Goal: Navigation & Orientation: Find specific page/section

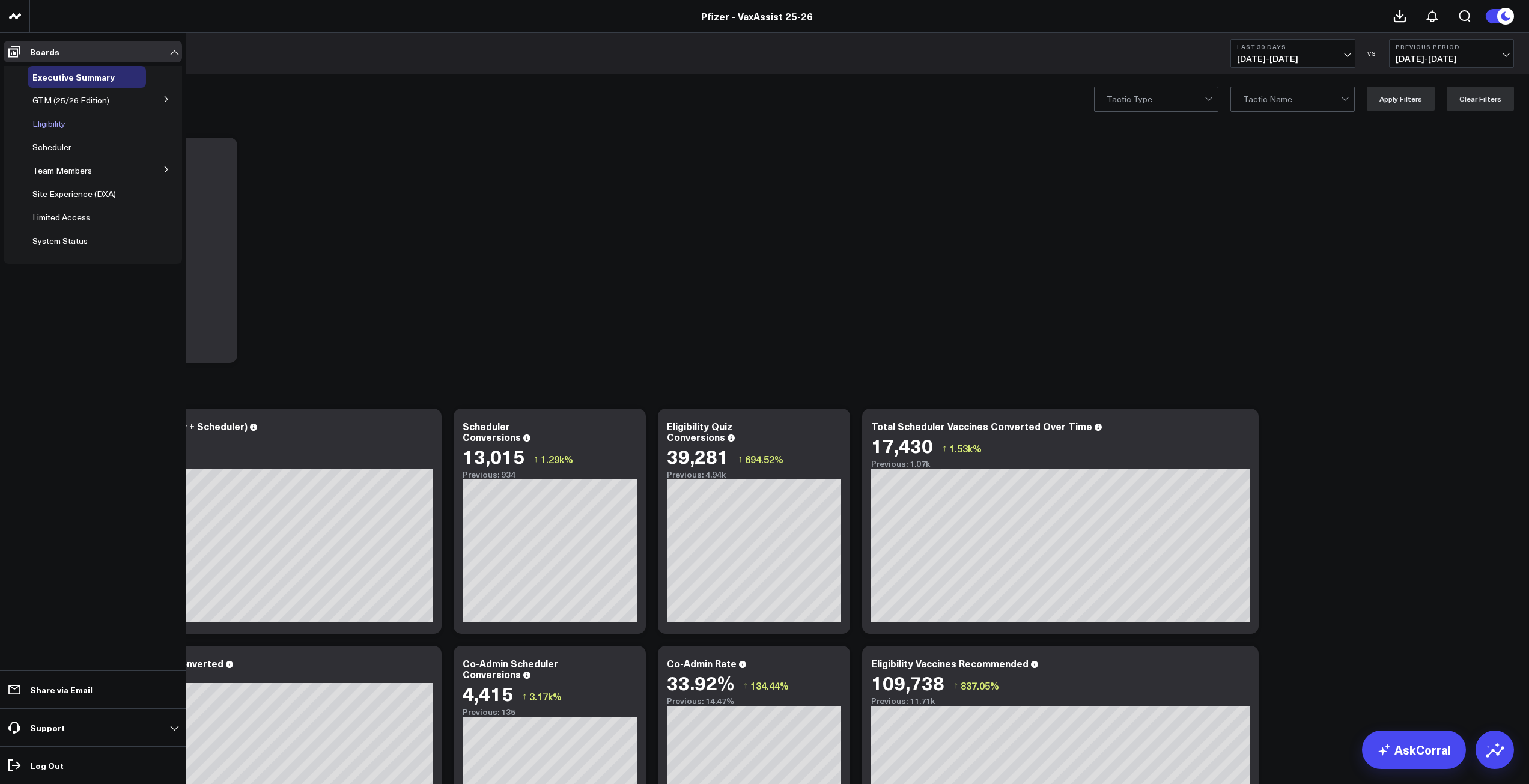
click at [50, 125] on span "Eligibility" at bounding box center [49, 123] width 33 height 11
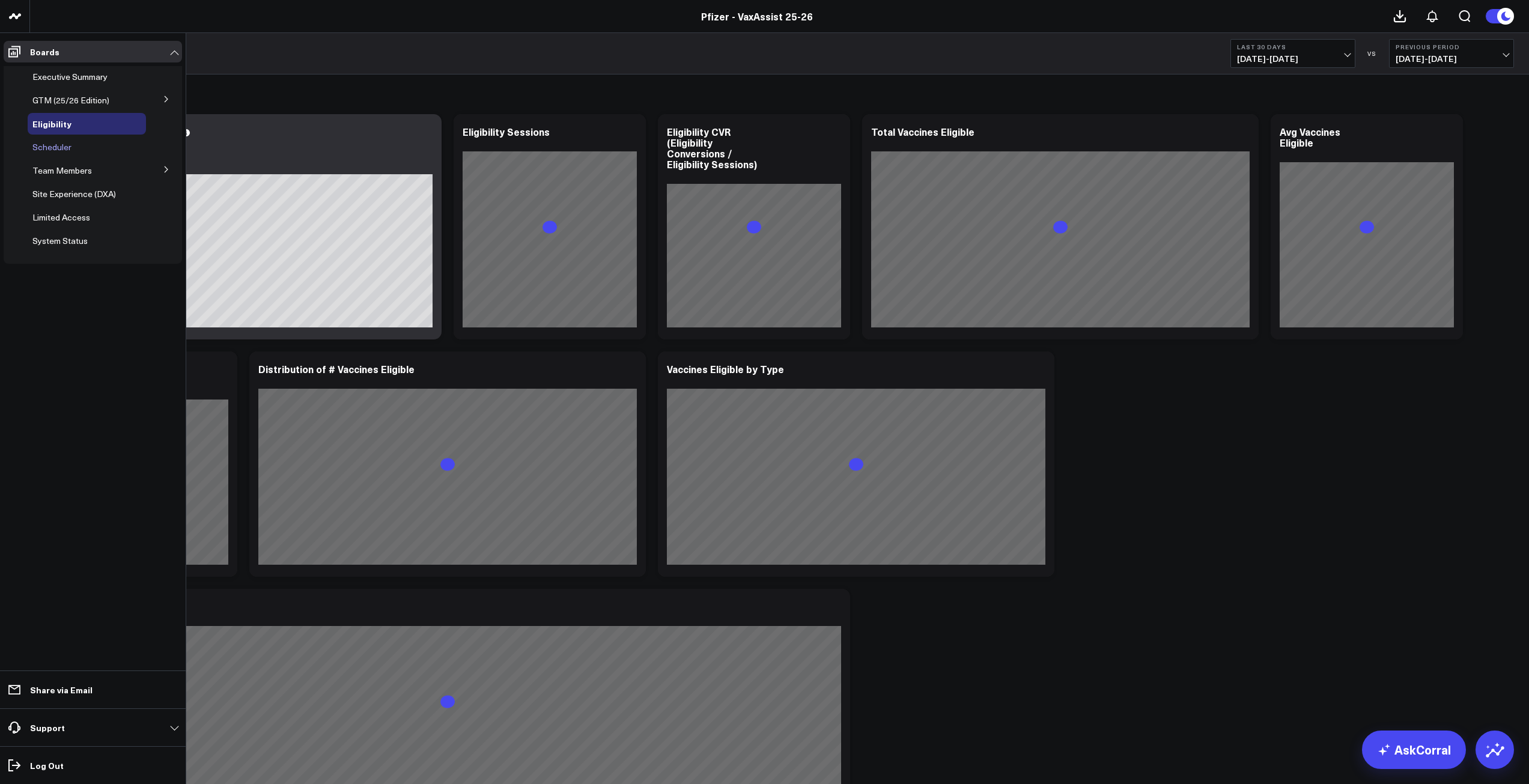
click at [62, 147] on span "Scheduler" at bounding box center [52, 147] width 39 height 11
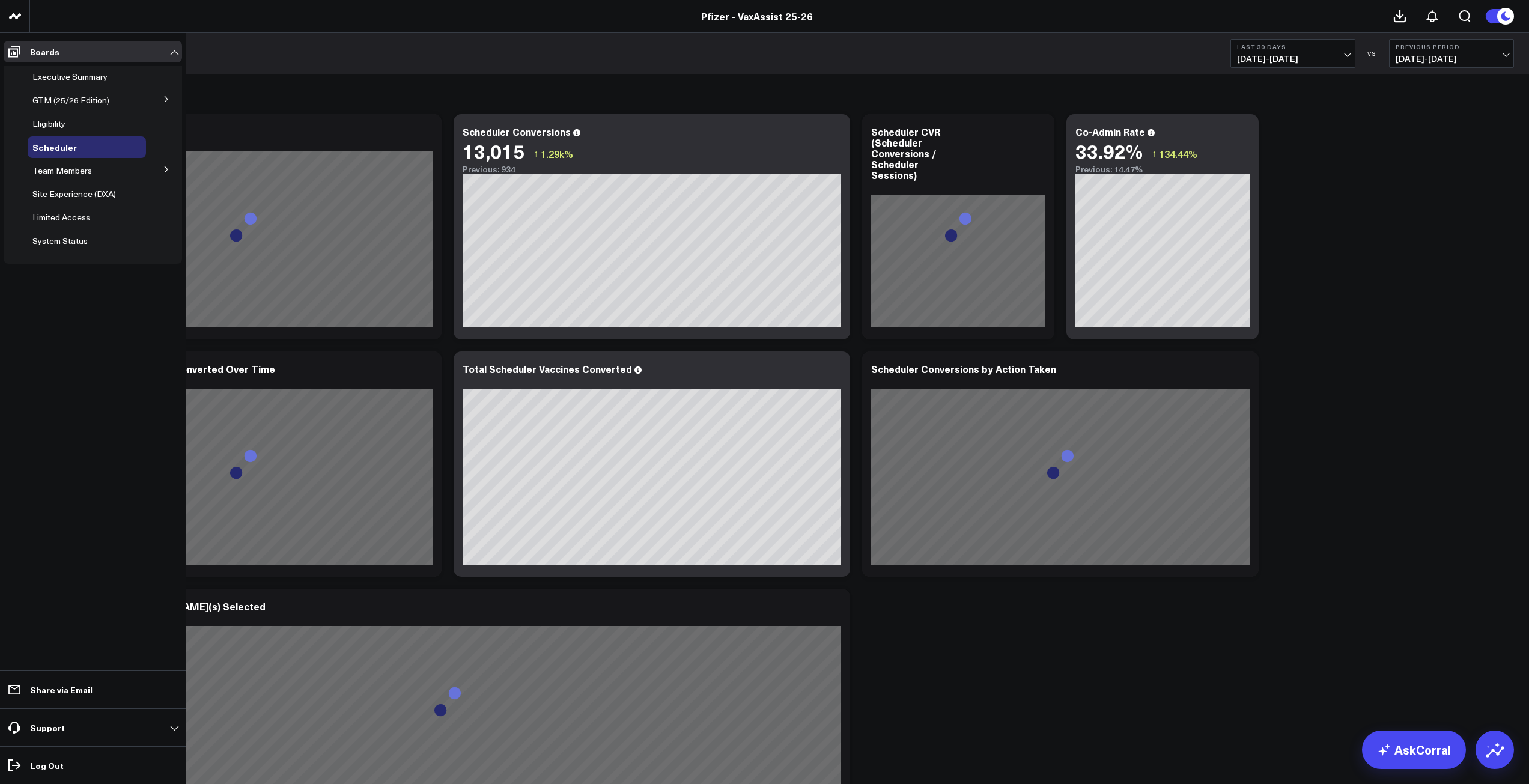
click at [168, 170] on icon at bounding box center [167, 169] width 7 height 7
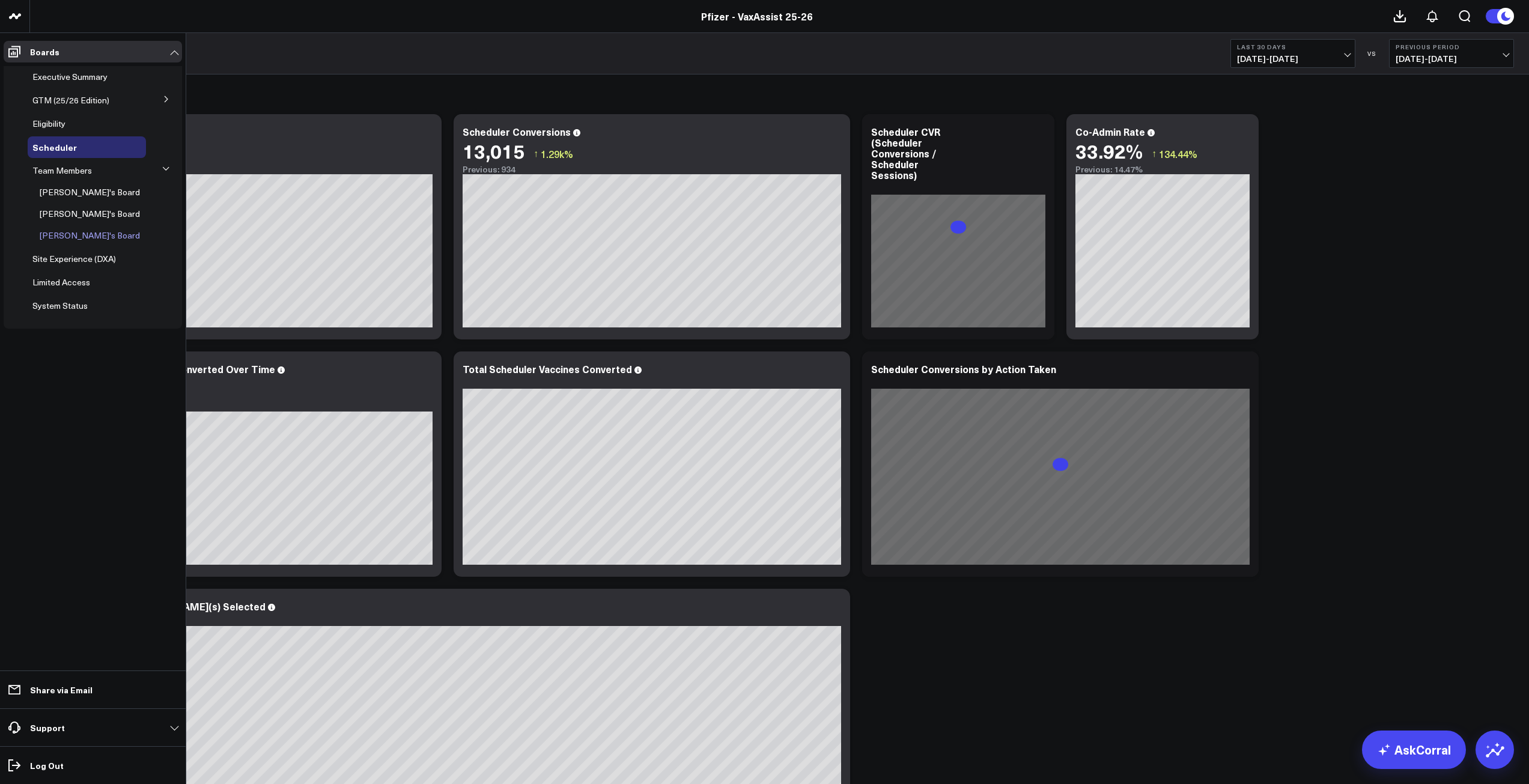
click at [74, 233] on span "[PERSON_NAME]'s Board" at bounding box center [90, 235] width 100 height 11
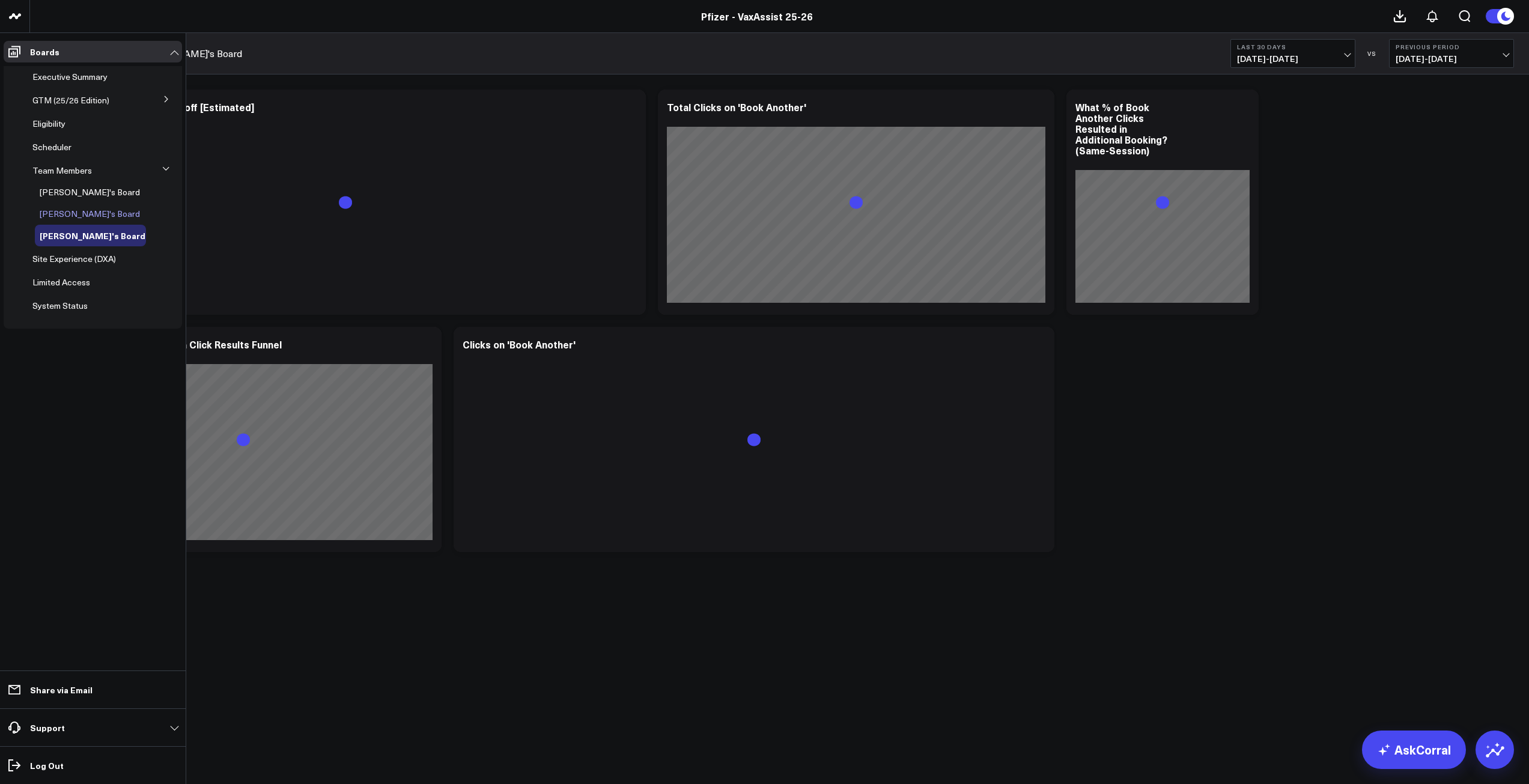
click at [77, 213] on span "[PERSON_NAME]'s Board" at bounding box center [90, 213] width 100 height 11
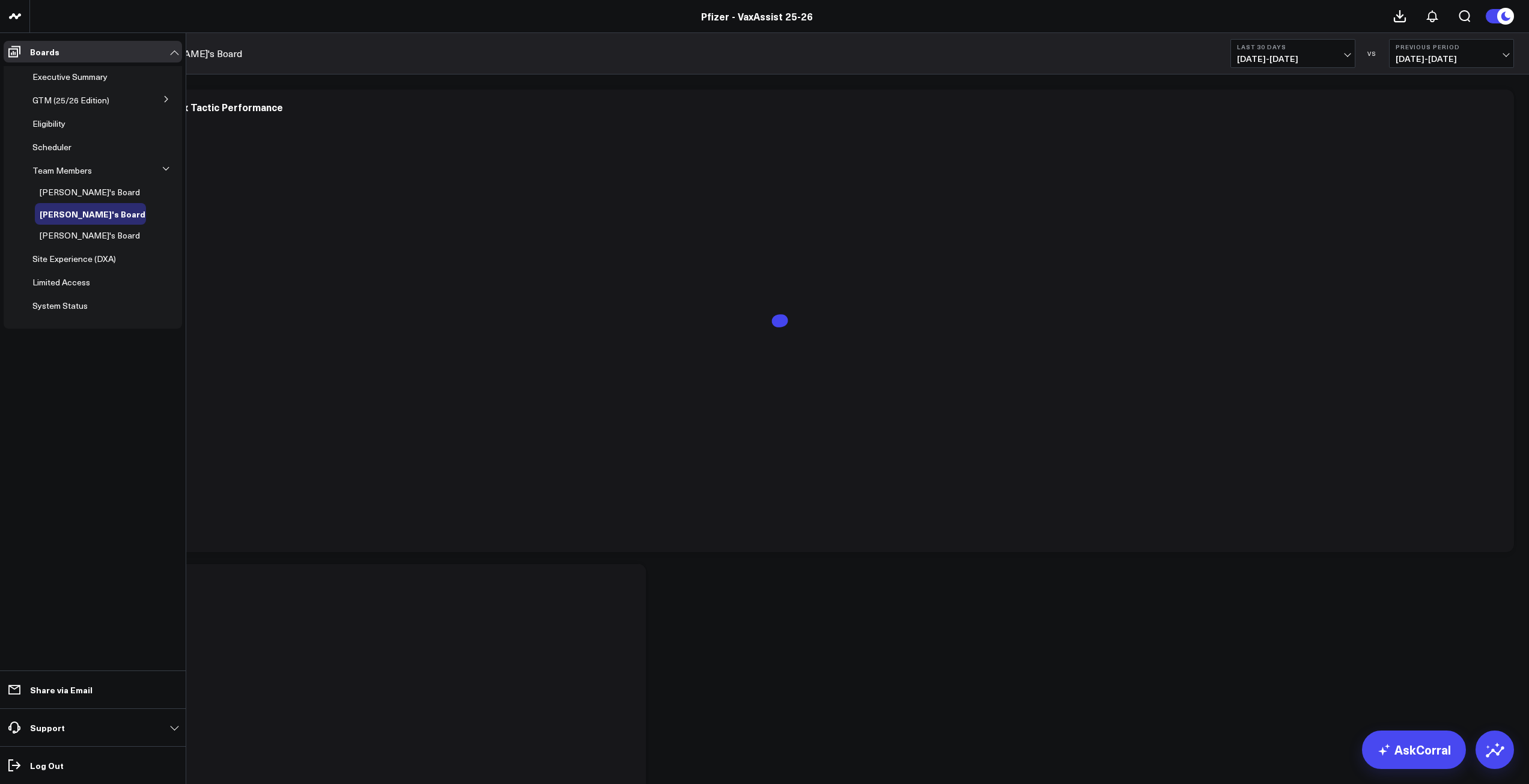
click at [168, 97] on icon at bounding box center [167, 99] width 7 height 7
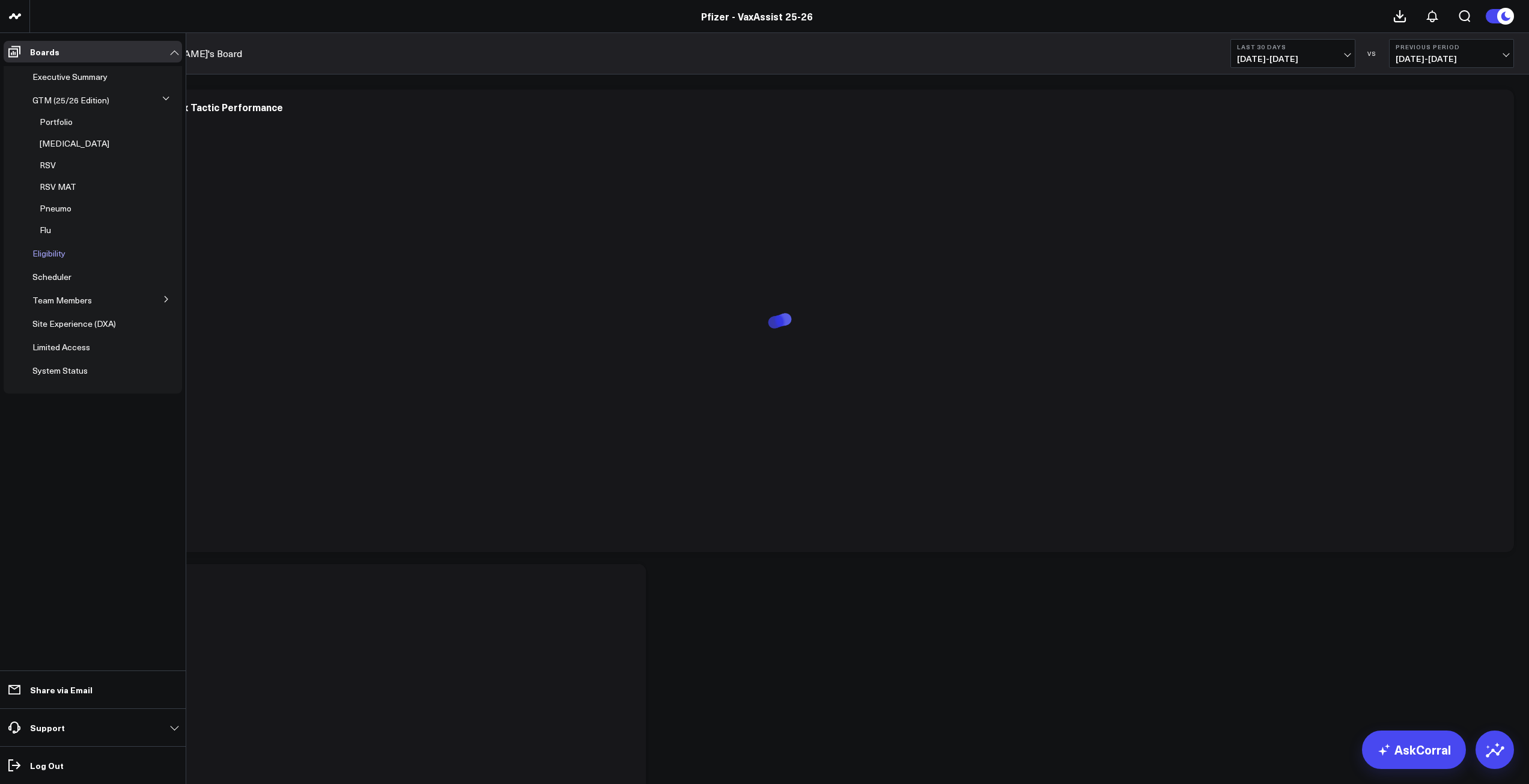
click at [55, 252] on span "Eligibility" at bounding box center [49, 253] width 33 height 11
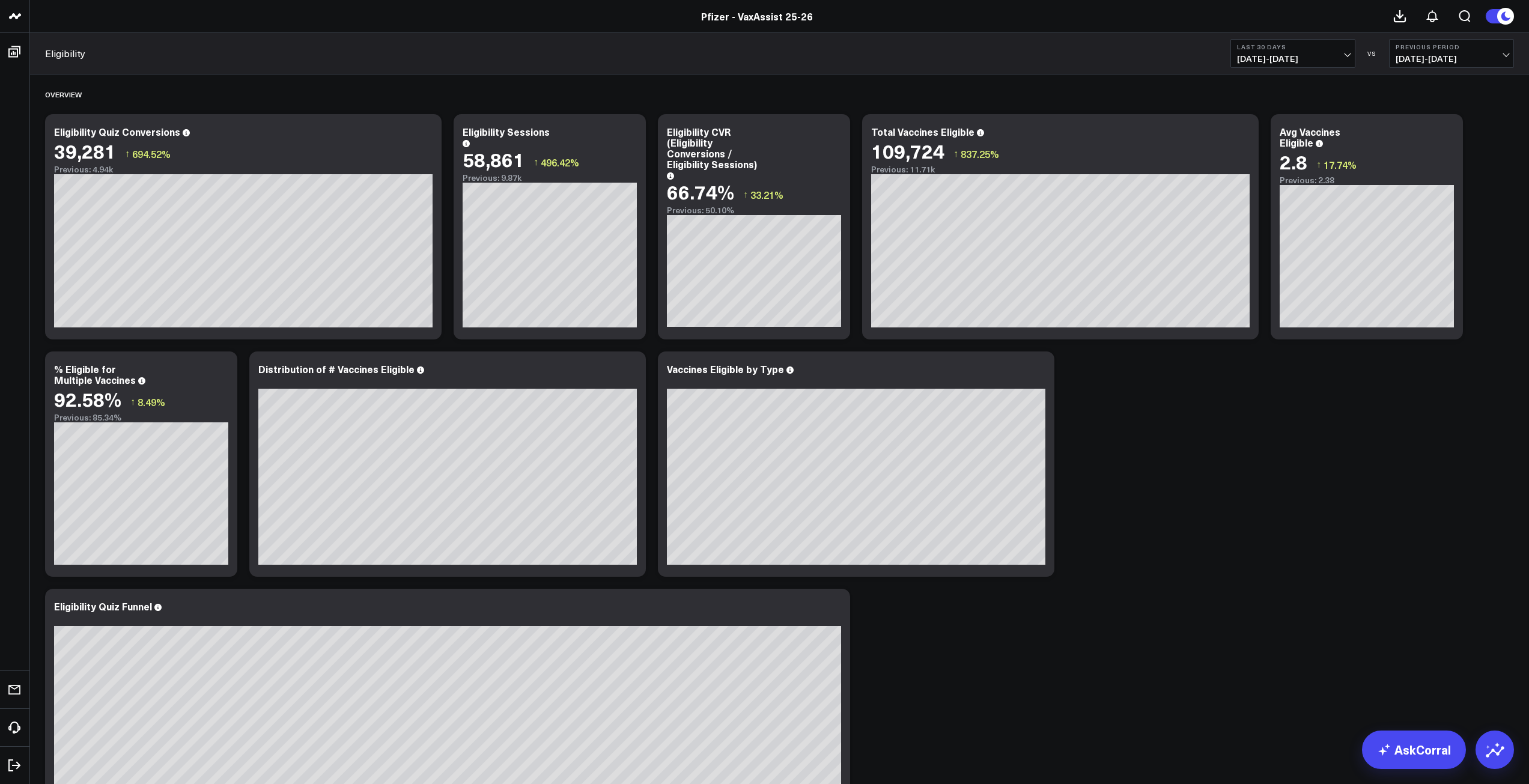
scroll to position [480, 0]
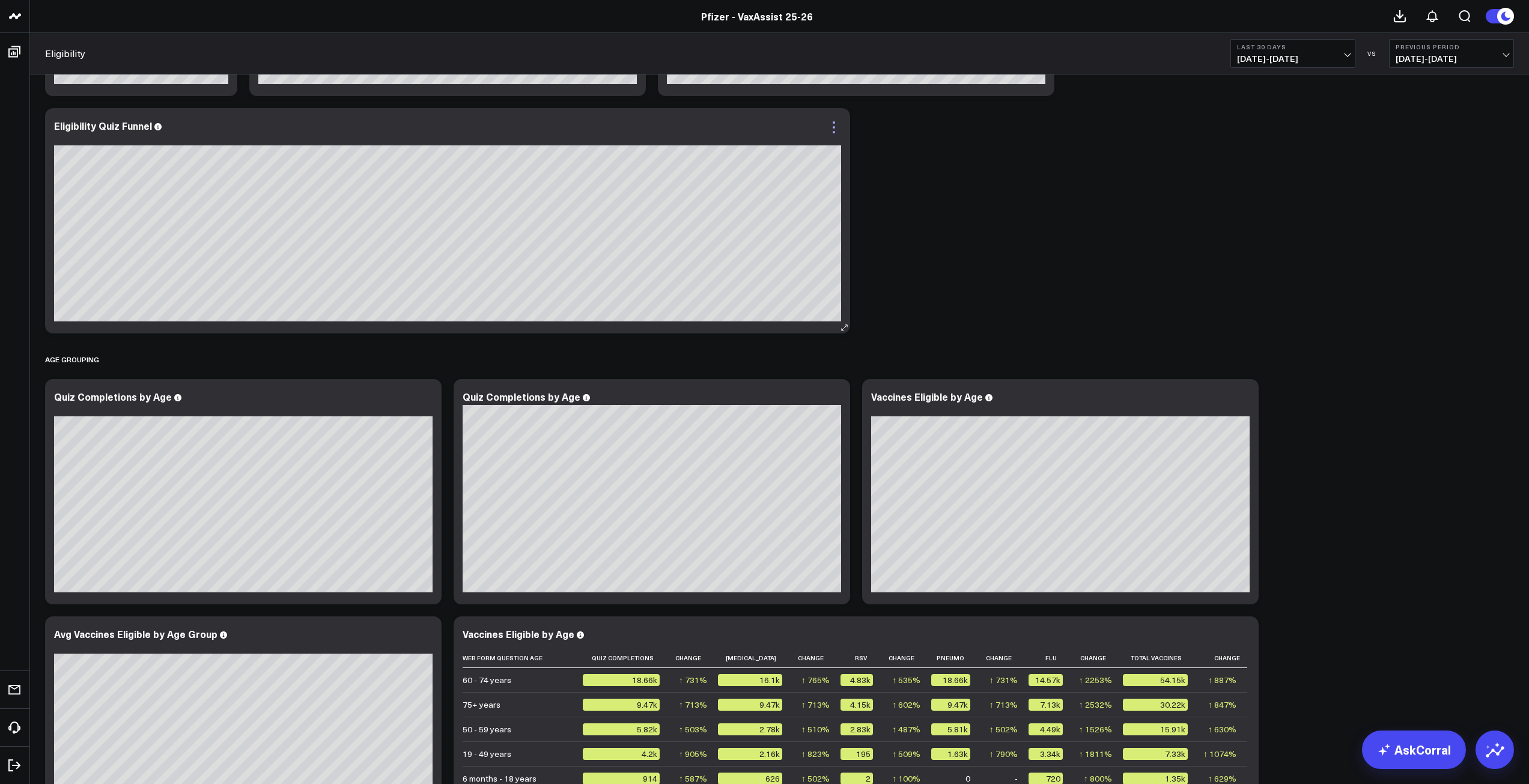
click at [836, 130] on icon at bounding box center [834, 127] width 14 height 14
click at [927, 164] on div "Overview Copy link to widget Ask support Comment Export PNG Eligibility Quiz Co…" at bounding box center [780, 356] width 1481 height 1524
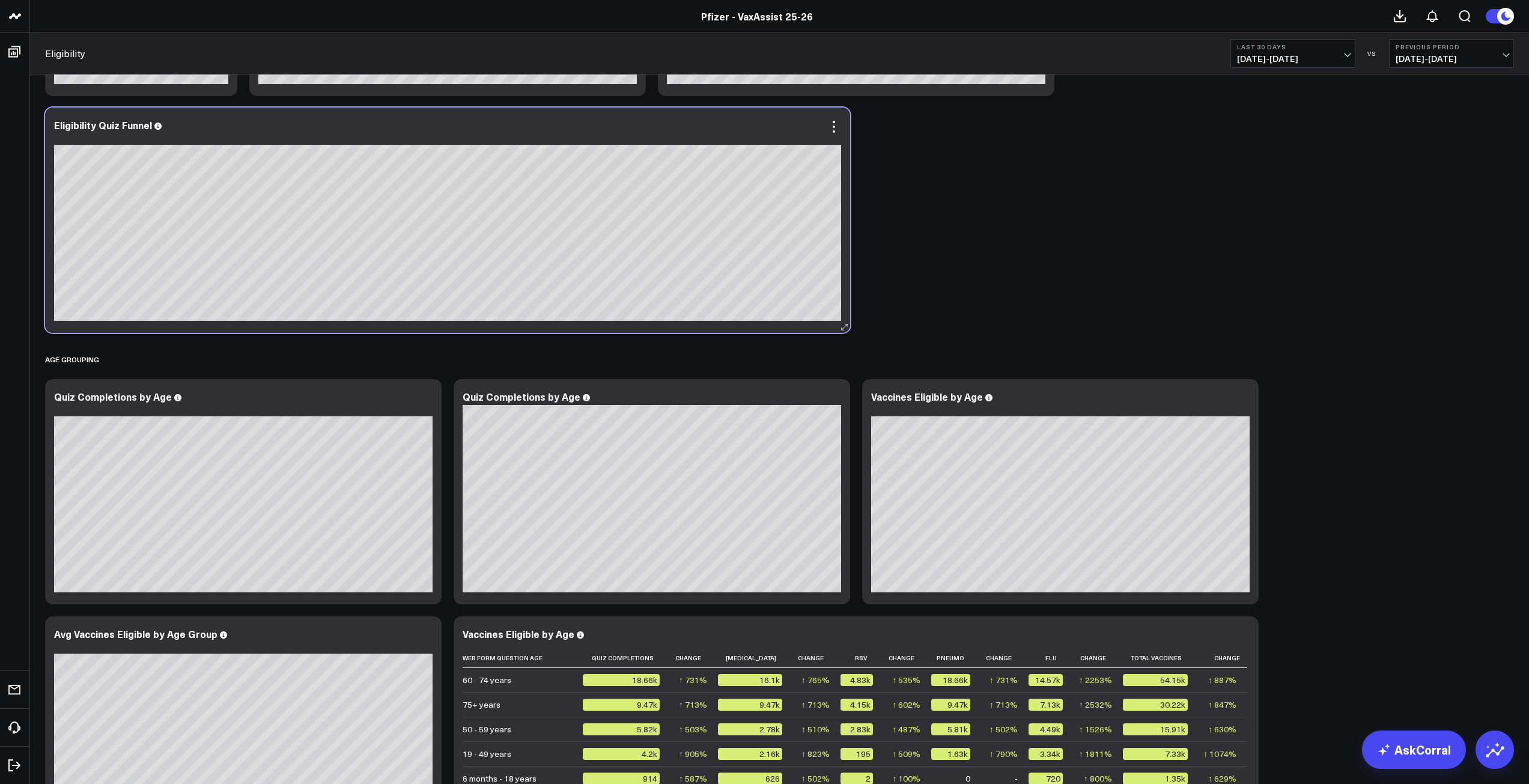
click at [160, 132] on div "Eligibility Quiz Funnel" at bounding box center [447, 132] width 787 height 25
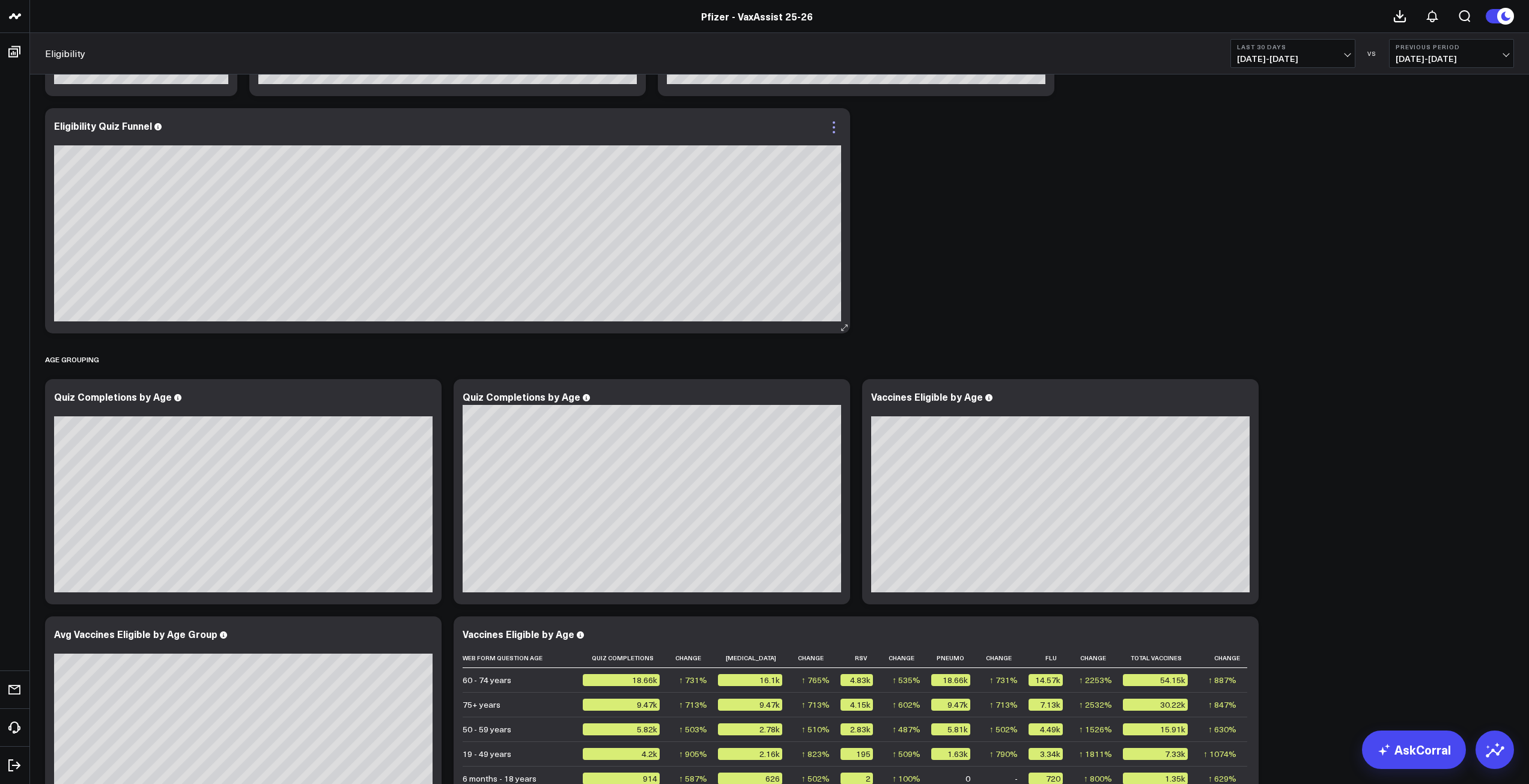
click at [833, 130] on icon at bounding box center [834, 127] width 14 height 14
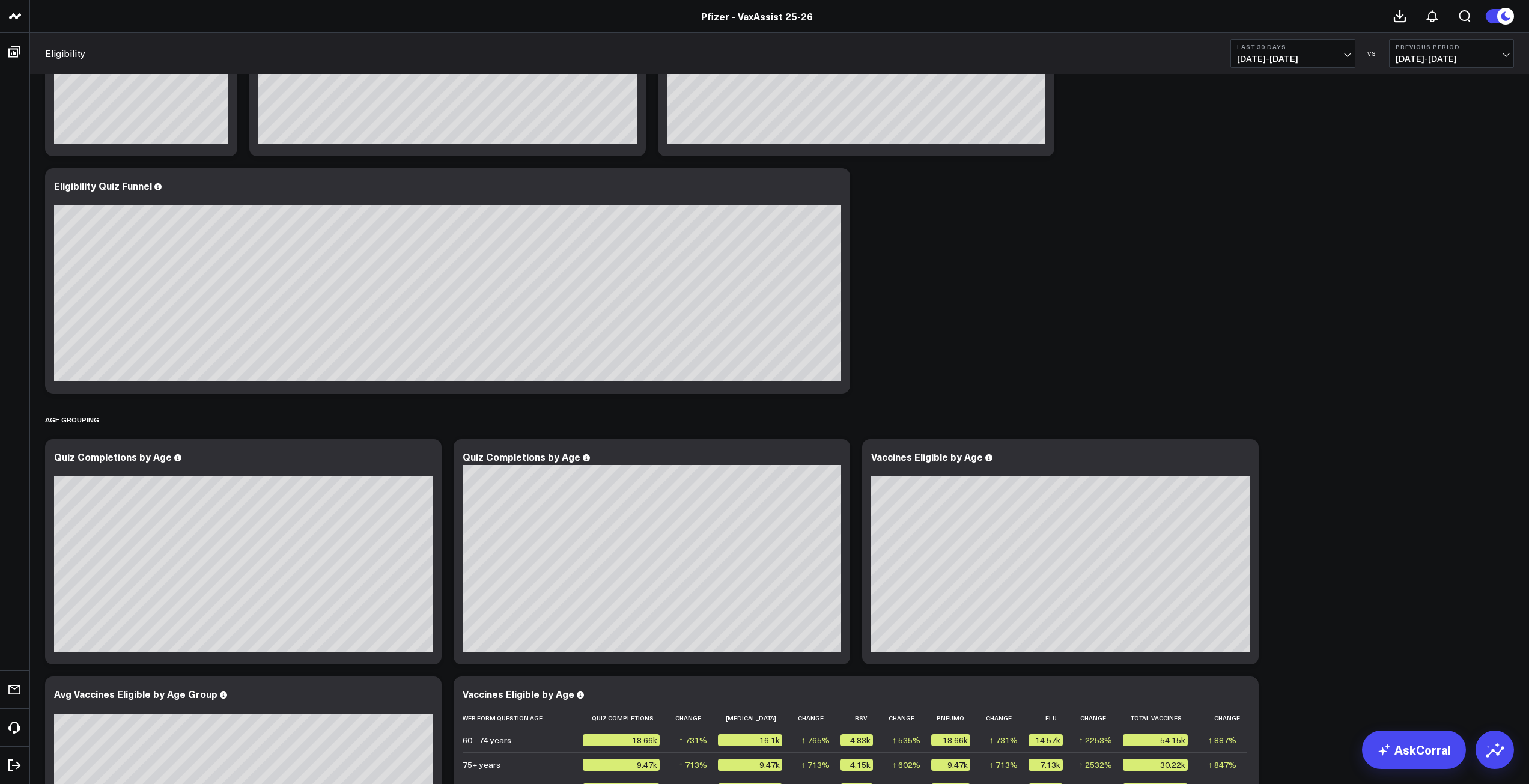
scroll to position [300, 0]
